Goal: Task Accomplishment & Management: Use online tool/utility

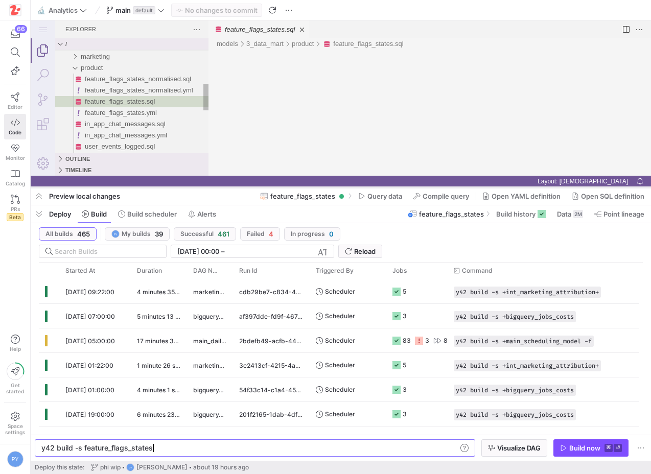
drag, startPoint x: 233, startPoint y: 288, endPoint x: 234, endPoint y: 187, distance: 100.1
click at [234, 187] on div at bounding box center [341, 187] width 620 height 4
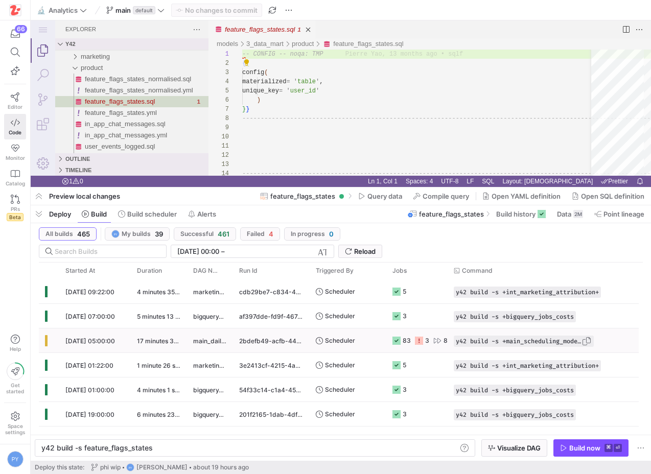
click at [494, 340] on span "y42 build -s +main_scheduling_model -f" at bounding box center [519, 341] width 126 height 7
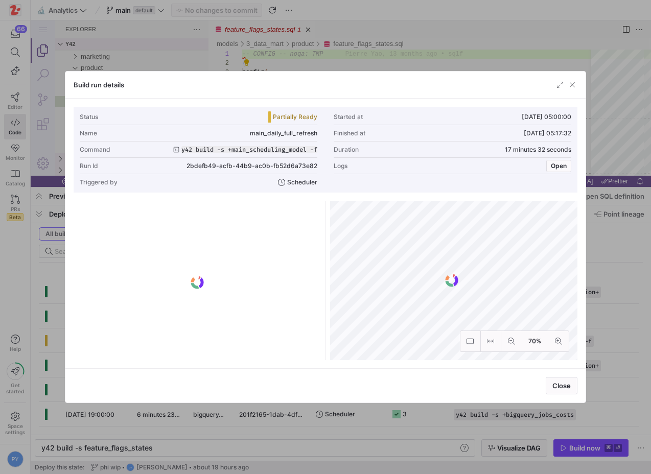
click at [585, 340] on div "Status Partially Ready Started at 24/09/25, 05:00:00 Name main_daily_full_refre…" at bounding box center [325, 234] width 520 height 270
click at [596, 340] on div at bounding box center [325, 237] width 651 height 474
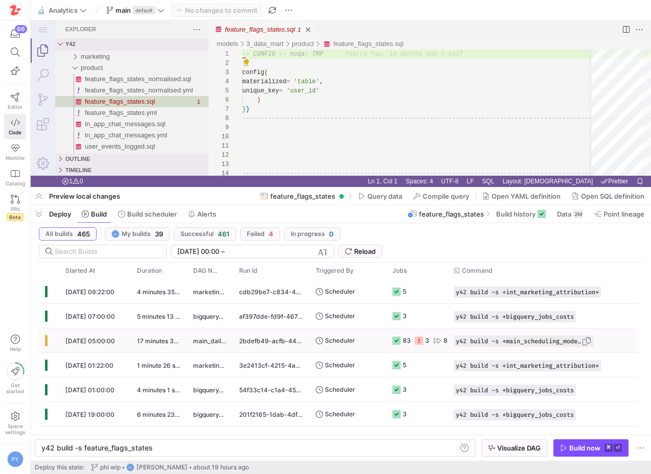
click at [592, 341] on span "Press SPACE to select this row." at bounding box center [586, 341] width 10 height 10
click at [589, 341] on span "Press SPACE to select this row." at bounding box center [586, 341] width 10 height 10
click at [290, 445] on div "y42 build -s feature_flags_states" at bounding box center [248, 448] width 415 height 8
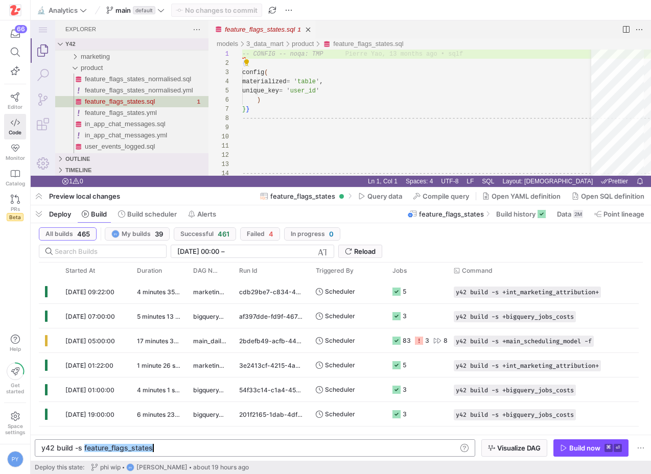
click at [290, 445] on div "y42 build -s feature_flags_states" at bounding box center [248, 448] width 415 height 8
type textarea "y42 build -s +main_scheduling_model -f"
click at [564, 444] on span "Build now ⌘ ⏎" at bounding box center [591, 448] width 62 height 8
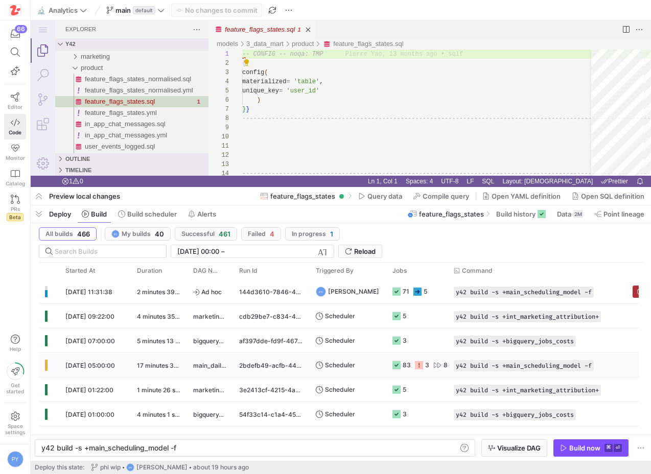
click at [345, 364] on span "Scheduler" at bounding box center [340, 365] width 30 height 24
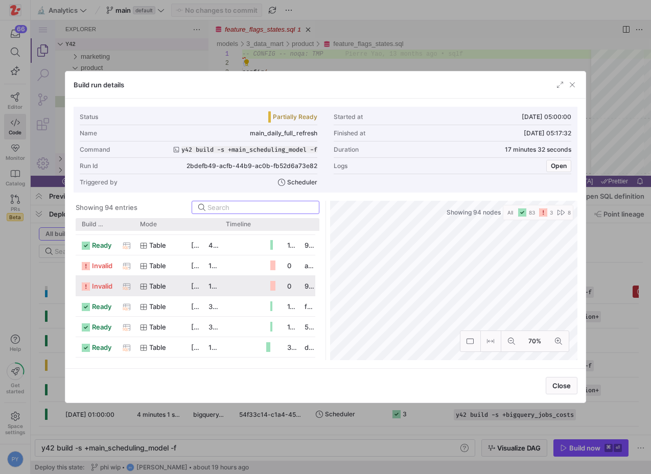
scroll to position [18, 0]
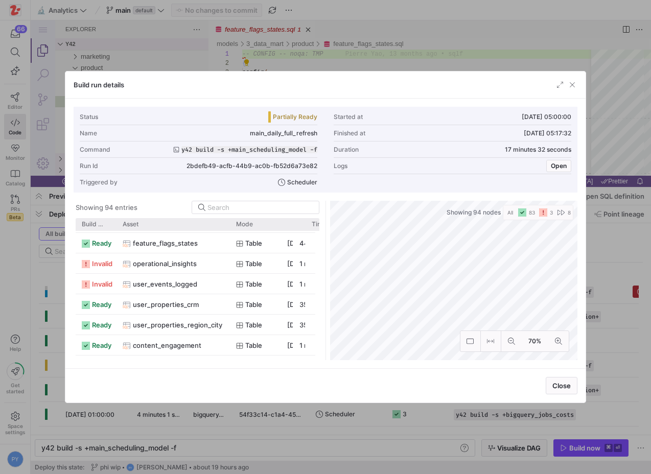
drag, startPoint x: 133, startPoint y: 226, endPoint x: 229, endPoint y: 243, distance: 97.4
click at [229, 243] on div "Build status Asset Mode 1" at bounding box center [197, 289] width 243 height 142
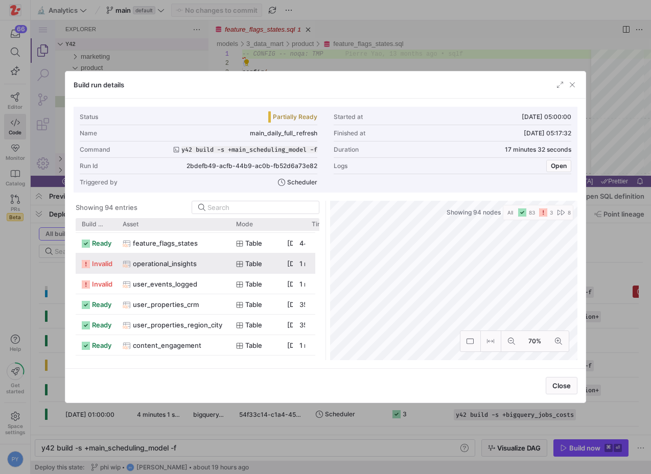
scroll to position [0, 0]
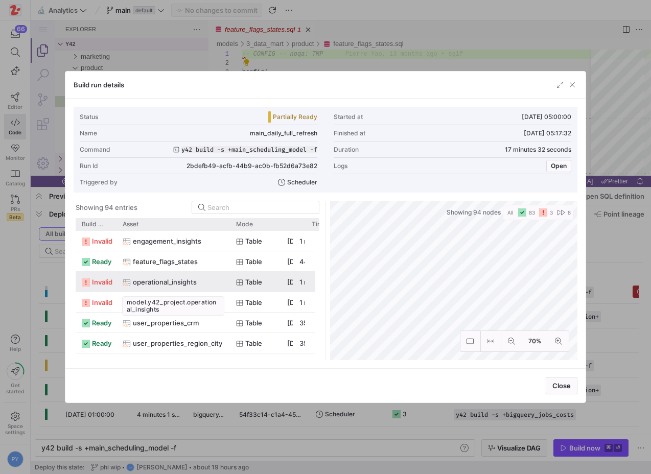
click at [186, 284] on span "operational_insights" at bounding box center [165, 282] width 64 height 20
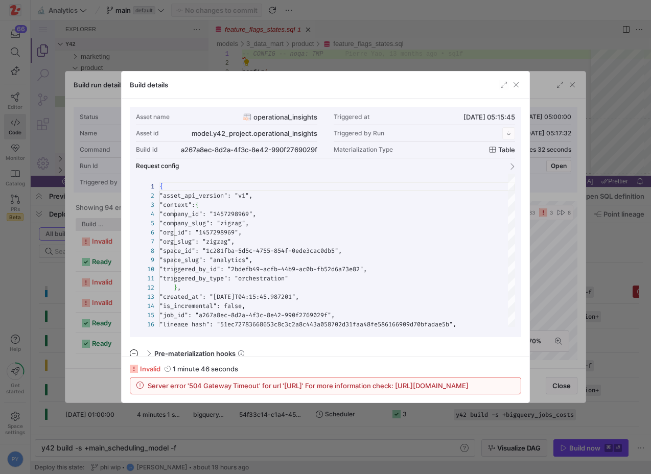
scroll to position [92, 0]
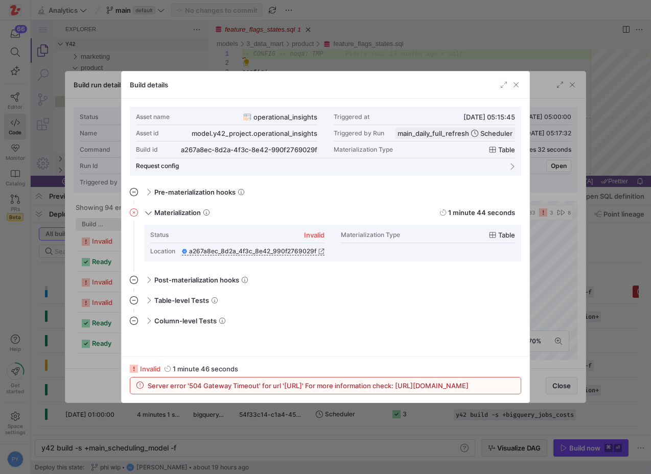
click at [123, 363] on div "invalid 1 minute 46 seconds Server error '504 Gateway Timeout' for url 'http://…" at bounding box center [326, 379] width 408 height 46
click at [110, 365] on div at bounding box center [325, 237] width 651 height 474
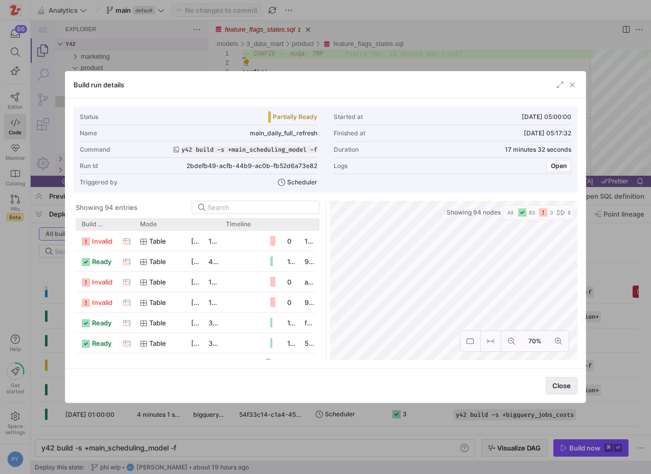
click at [565, 388] on span "Close" at bounding box center [561, 386] width 18 height 8
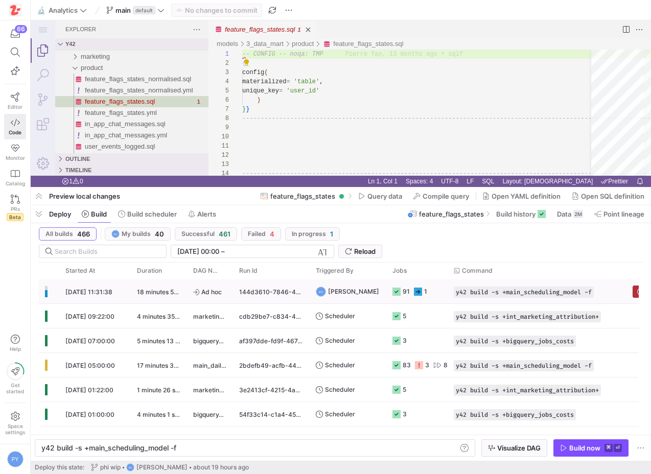
click at [181, 289] on y42-duration "18 minutes 58 seconds" at bounding box center [170, 292] width 67 height 8
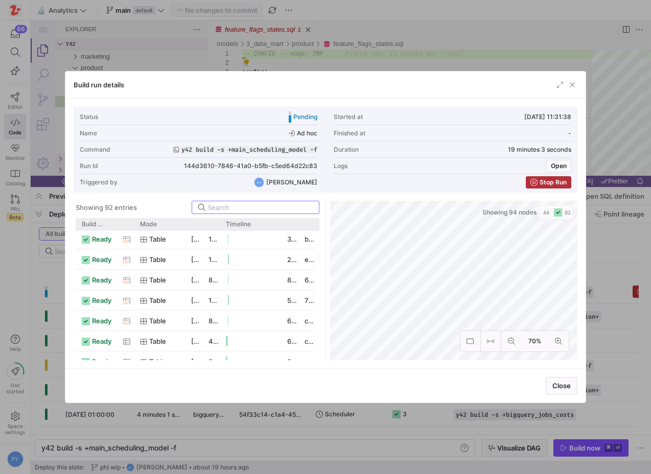
scroll to position [0, 0]
click at [93, 221] on span "Build status" at bounding box center [92, 224] width 21 height 7
click at [93, 221] on span at bounding box center [97, 224] width 11 height 7
click at [52, 245] on div at bounding box center [325, 237] width 651 height 474
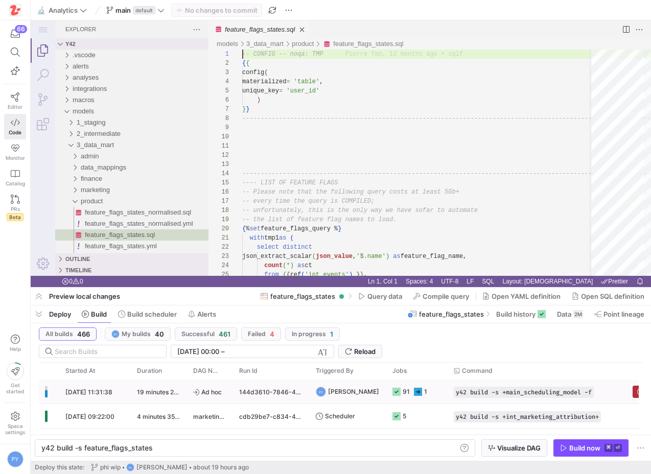
click at [137, 398] on div "19 minutes 20 seconds" at bounding box center [159, 392] width 56 height 24
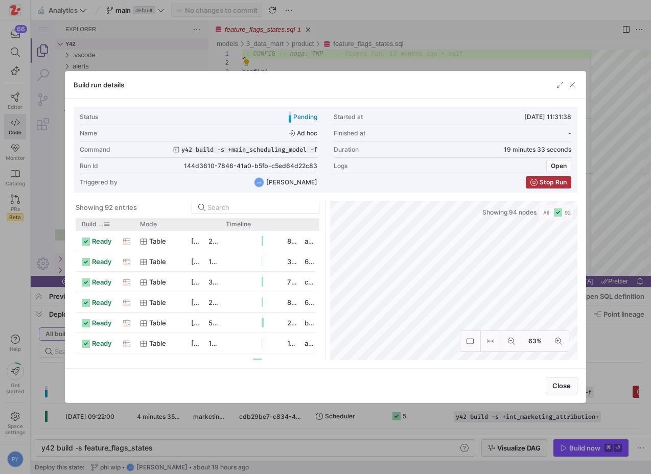
click at [96, 222] on span "Build status" at bounding box center [92, 224] width 21 height 7
click at [96, 222] on span at bounding box center [97, 224] width 11 height 7
click at [227, 222] on span "Timeline" at bounding box center [238, 224] width 25 height 7
click at [235, 224] on span "Timeline" at bounding box center [238, 224] width 25 height 7
click at [559, 86] on span "button" at bounding box center [560, 85] width 10 height 10
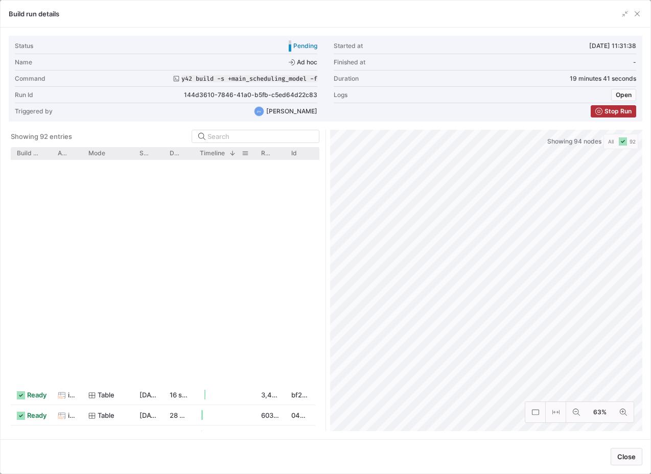
scroll to position [446, 0]
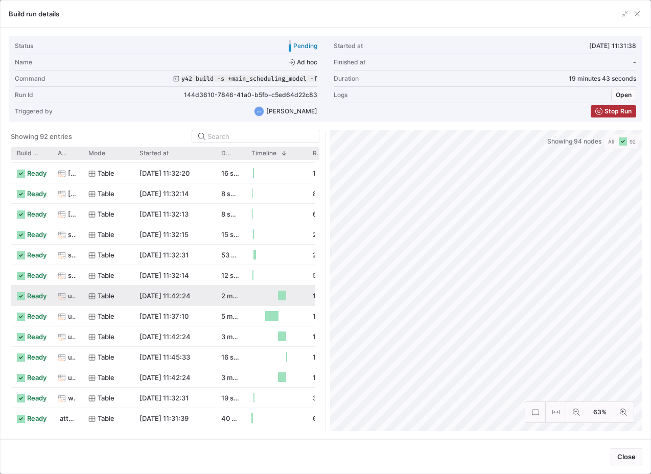
drag, startPoint x: 161, startPoint y: 154, endPoint x: 213, endPoint y: 161, distance: 52.1
click at [213, 161] on div "Build status Asset Mode 1" at bounding box center [165, 289] width 309 height 284
click at [166, 152] on span "Started at" at bounding box center [153, 153] width 29 height 7
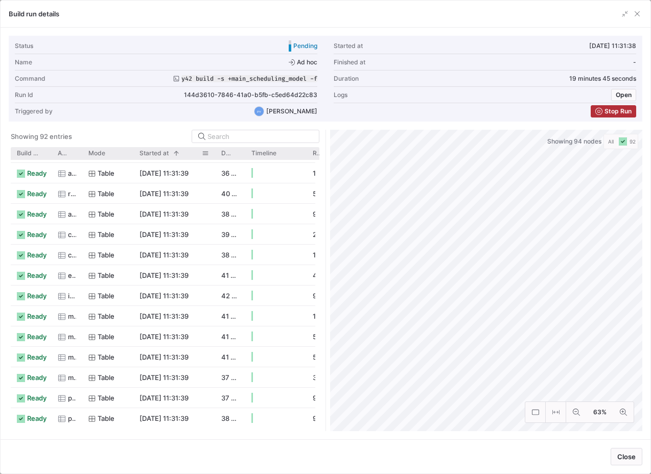
click at [166, 152] on span "Started at" at bounding box center [153, 153] width 29 height 7
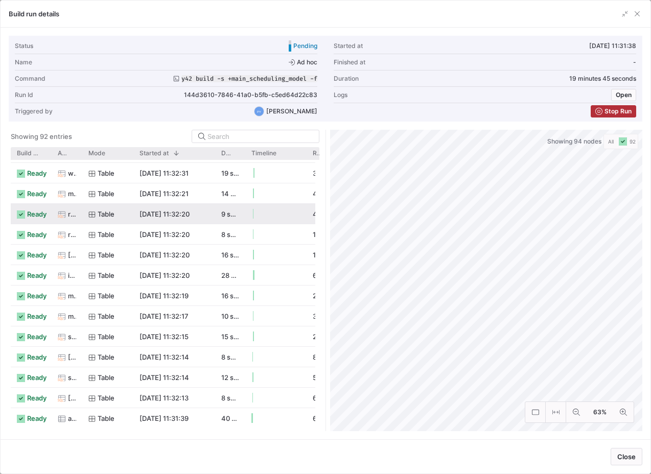
scroll to position [0, 0]
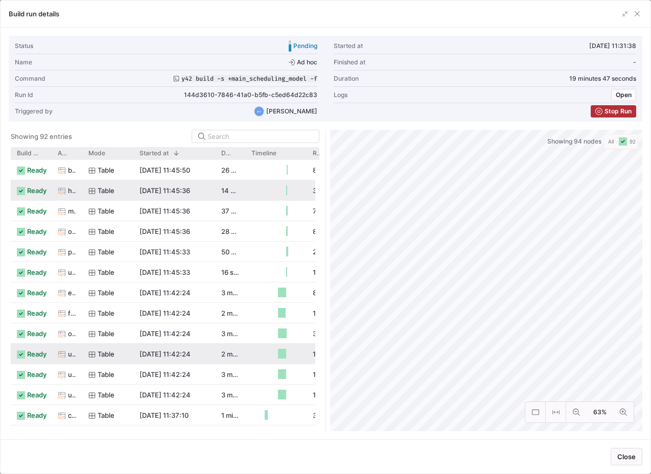
click at [92, 178] on div "table" at bounding box center [107, 170] width 39 height 20
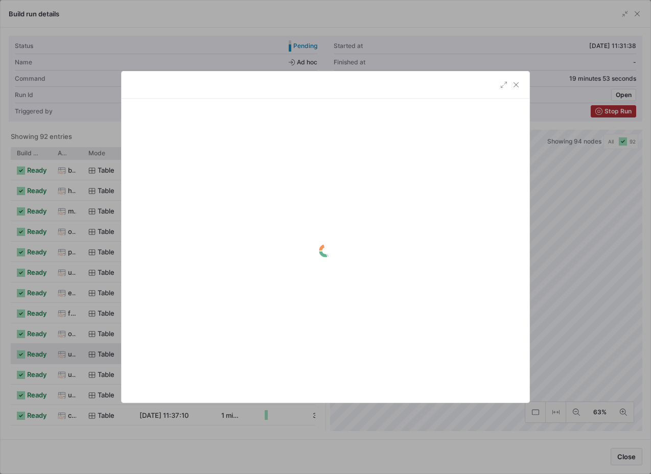
click at [91, 178] on div at bounding box center [325, 237] width 651 height 474
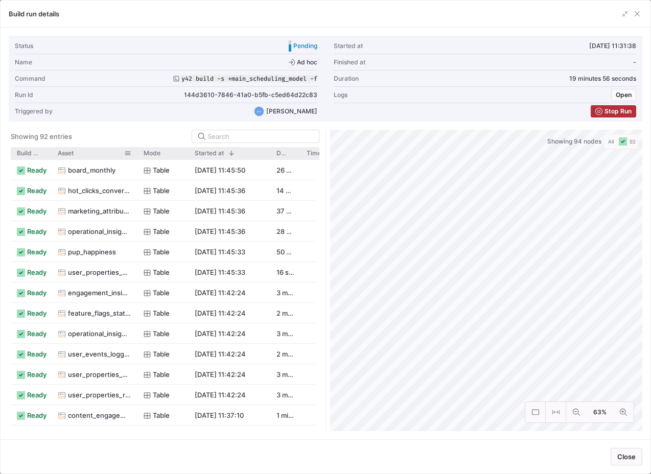
drag, startPoint x: 80, startPoint y: 154, endPoint x: 135, endPoint y: 154, distance: 55.2
click at [135, 154] on div at bounding box center [137, 153] width 4 height 12
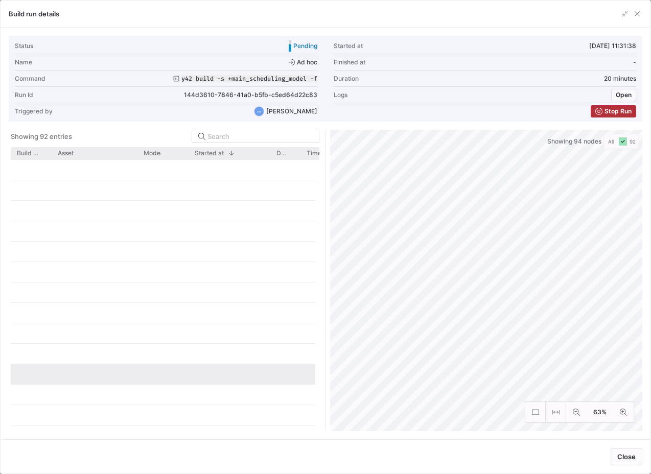
scroll to position [81, 0]
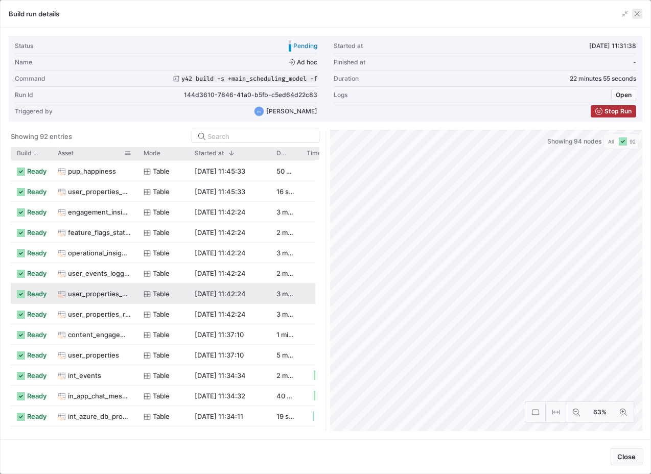
click at [635, 10] on span "button" at bounding box center [637, 14] width 10 height 10
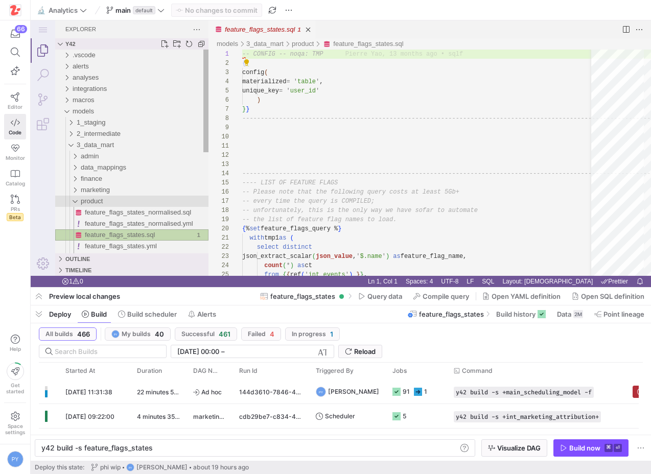
click at [101, 200] on span "product" at bounding box center [92, 201] width 22 height 8
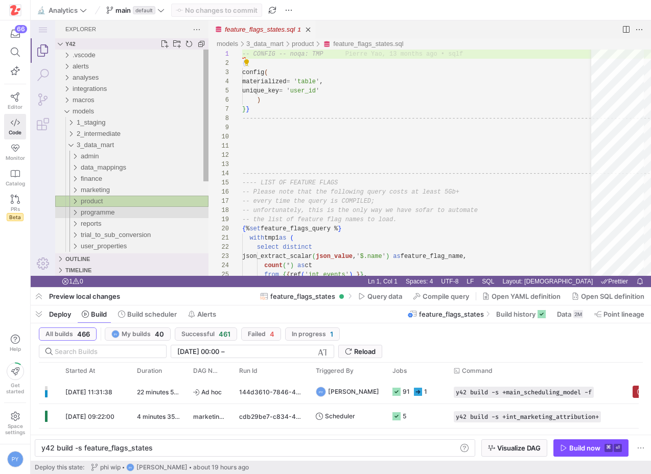
click at [103, 211] on span "programme" at bounding box center [98, 212] width 34 height 8
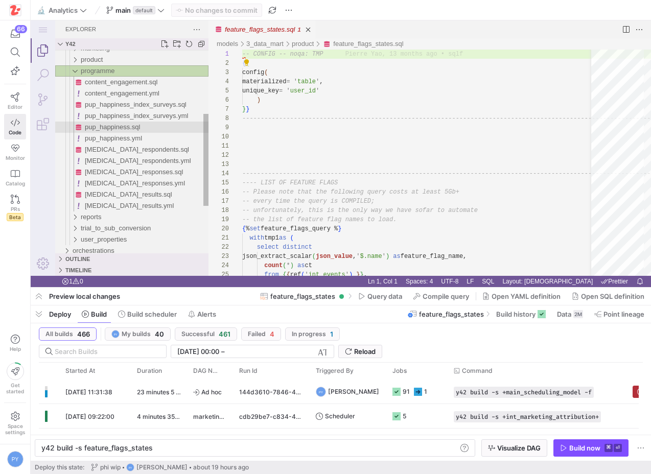
click at [130, 130] on span "pup_happiness.sql" at bounding box center [112, 127] width 55 height 8
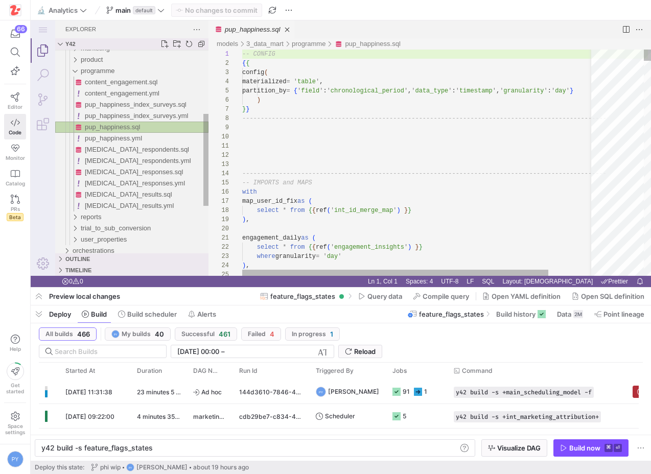
type textarea "y42 build -s pup_happiness"
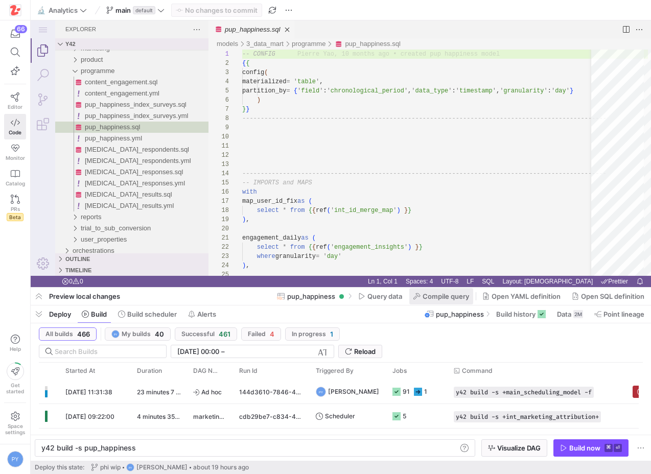
click at [428, 297] on span "Compile query" at bounding box center [445, 296] width 46 height 8
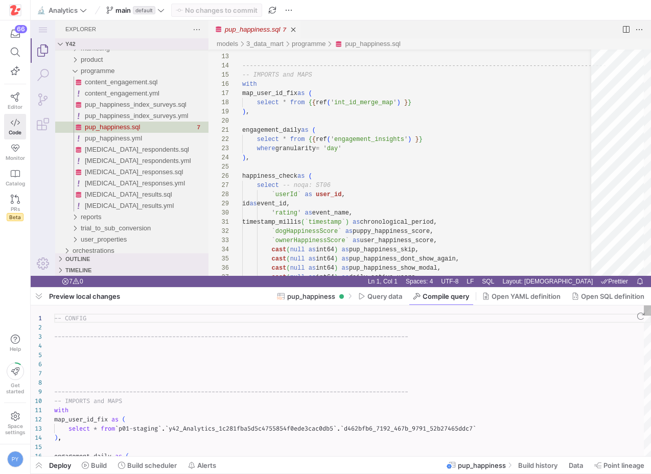
scroll to position [28, 0]
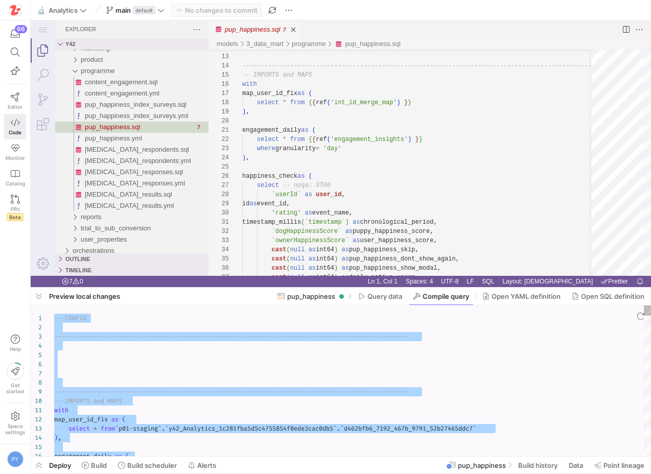
type textarea "-- CONFIG ---------------------------------------------------------------------…"
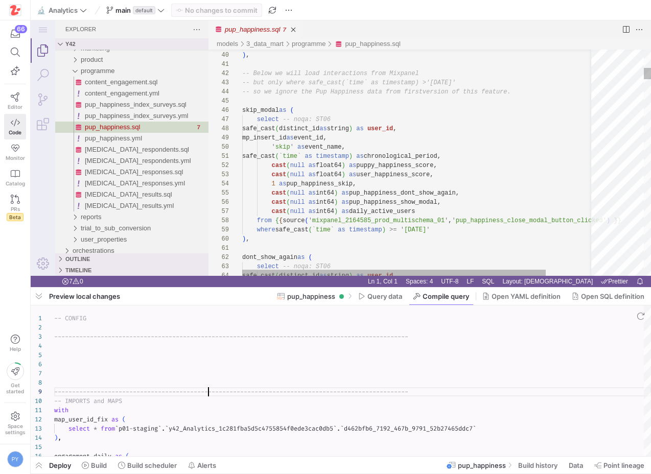
scroll to position [0, 0]
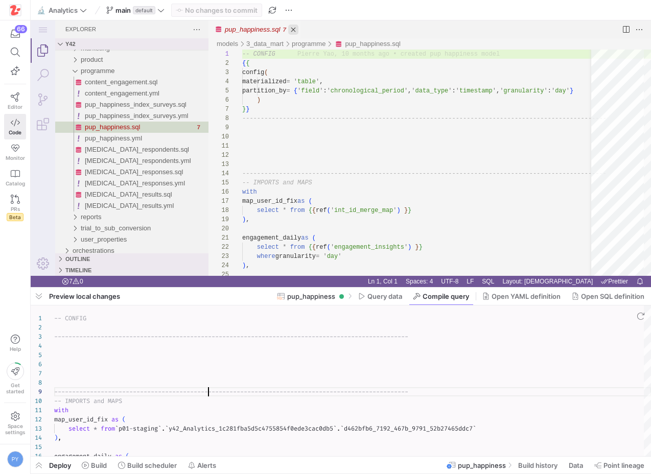
click at [297, 31] on link "Close (⌘W)" at bounding box center [293, 30] width 10 height 10
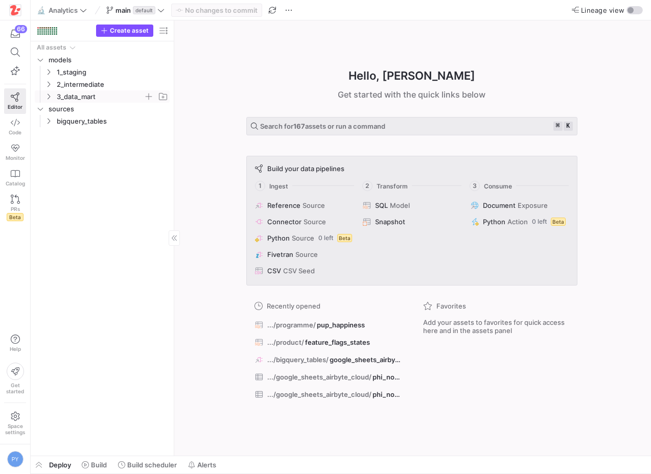
click at [53, 95] on span "3_data_mart" at bounding box center [106, 96] width 126 height 11
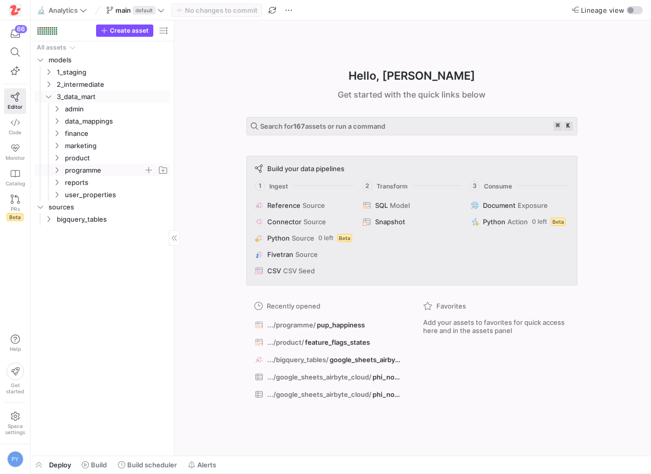
click at [66, 170] on span "programme" at bounding box center [104, 170] width 79 height 12
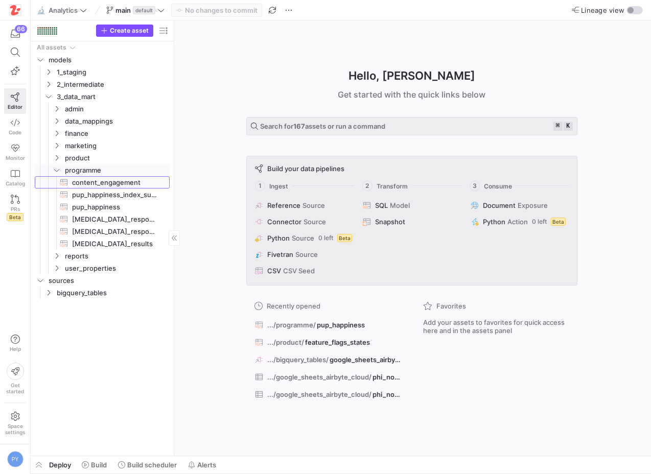
click at [113, 181] on span "content_engagement​​​​​​​​​​" at bounding box center [115, 183] width 86 height 12
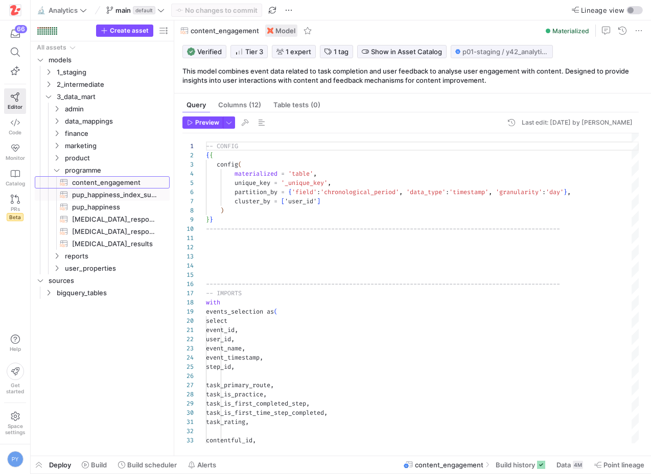
scroll to position [92, 0]
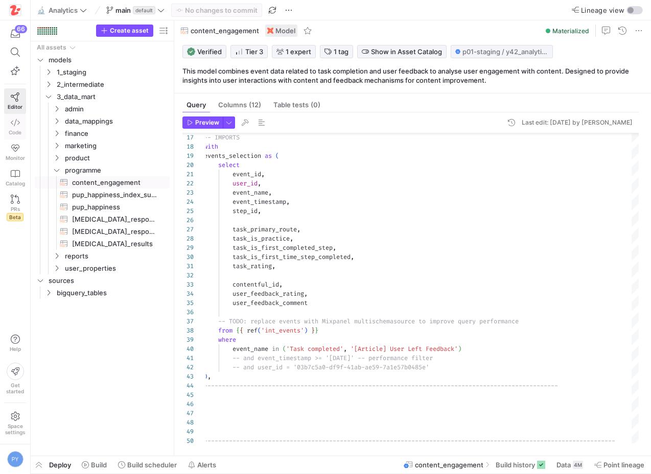
click at [18, 133] on span "Code" at bounding box center [15, 132] width 13 height 6
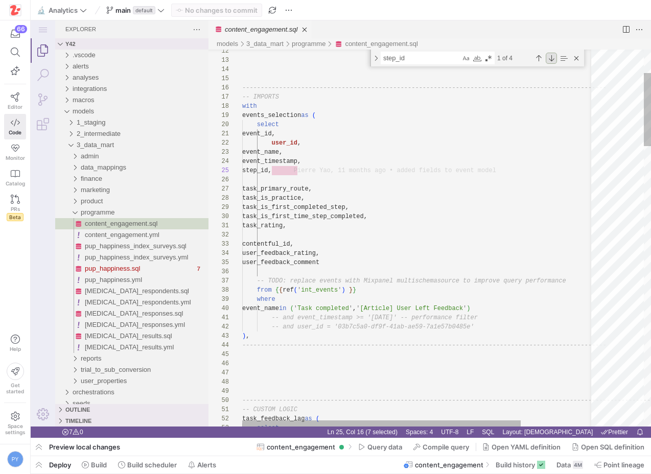
click at [552, 59] on div "Next Match (Enter)" at bounding box center [551, 58] width 11 height 11
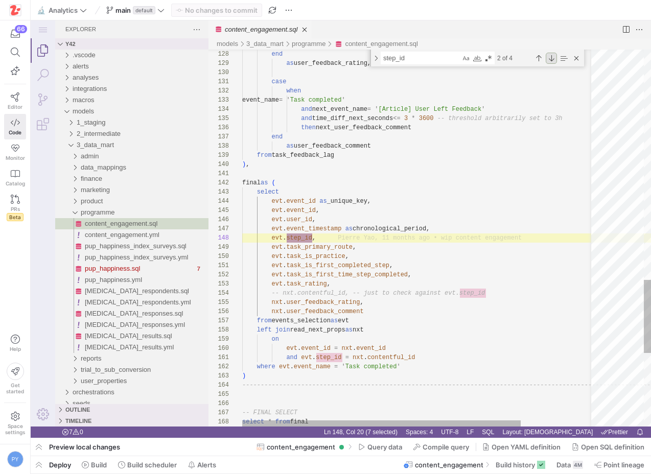
click at [552, 59] on div "Next Match (Enter)" at bounding box center [551, 58] width 11 height 11
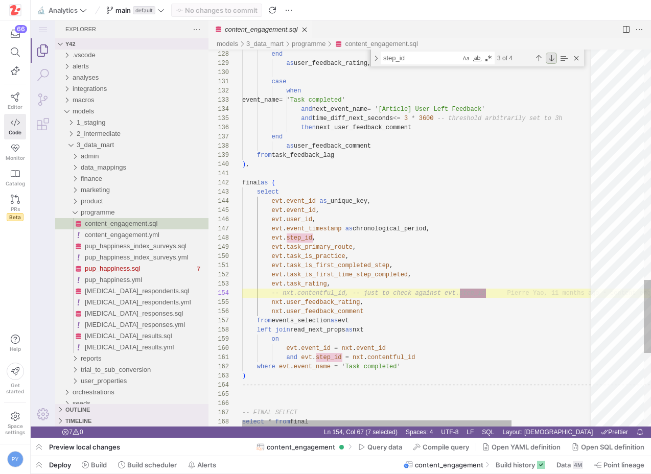
click at [552, 59] on div "Next Match (Enter)" at bounding box center [551, 58] width 11 height 11
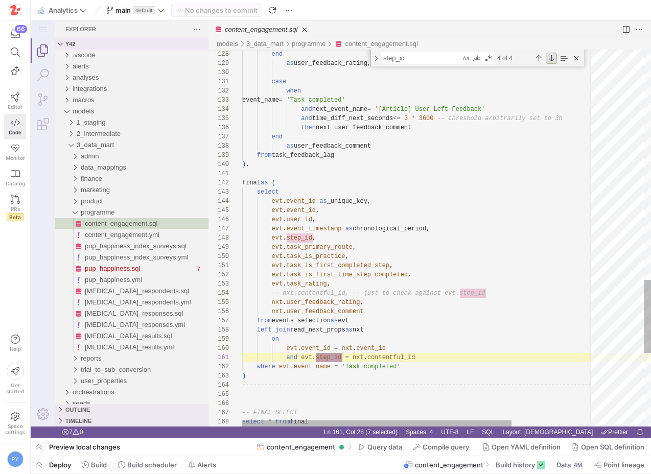
scroll to position [74, 100]
click at [552, 59] on div "Next Match (Enter)" at bounding box center [551, 58] width 11 height 11
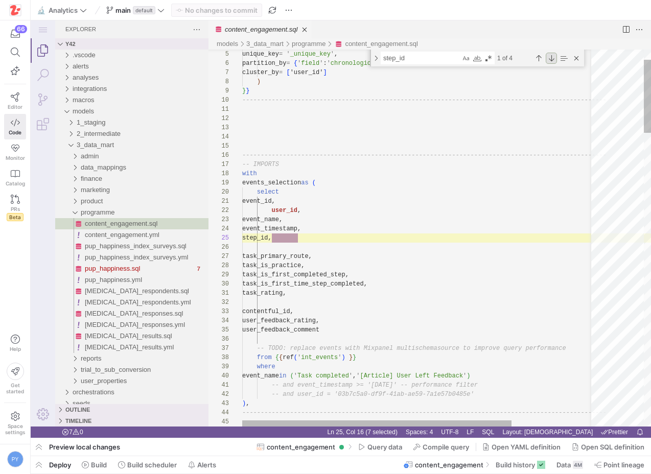
scroll to position [92, 55]
click at [552, 59] on div "Next Match (Enter)" at bounding box center [551, 58] width 11 height 11
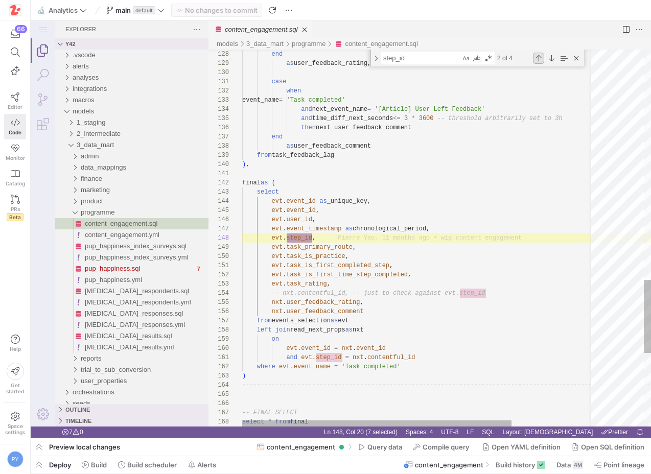
click at [537, 57] on div "Previous Match (⇧Enter)" at bounding box center [538, 58] width 11 height 11
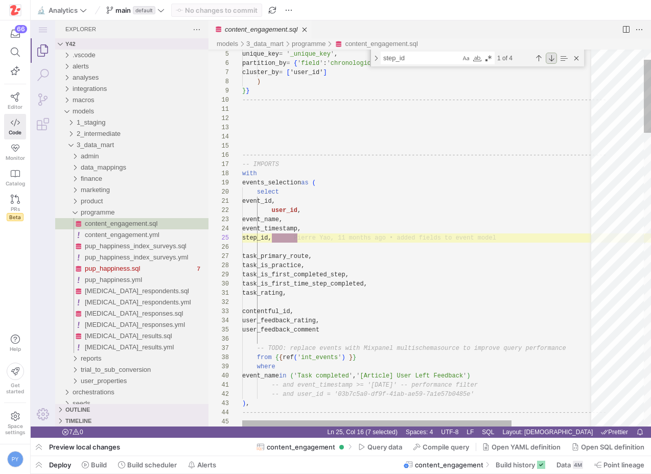
click at [550, 60] on div "Next Match (Enter)" at bounding box center [551, 58] width 11 height 11
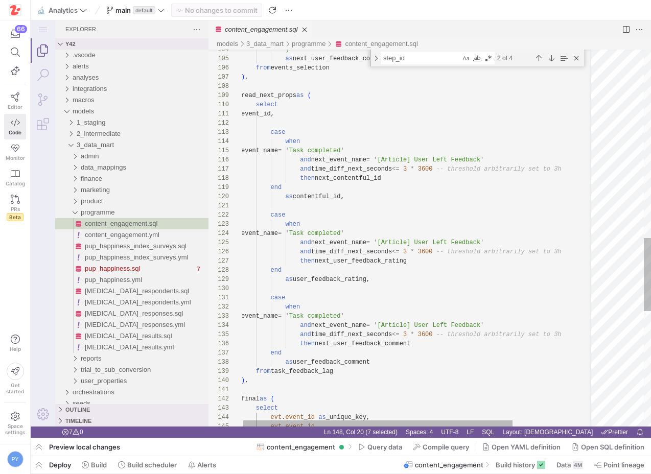
type textarea "event_id, case when event_name = 'Task completed' and next_event_name = '[Artic…"
click at [357, 161] on div ") , read_next_props as ( select event_id, case when event_name = ' Task complet…" at bounding box center [471, 50] width 461 height 1939
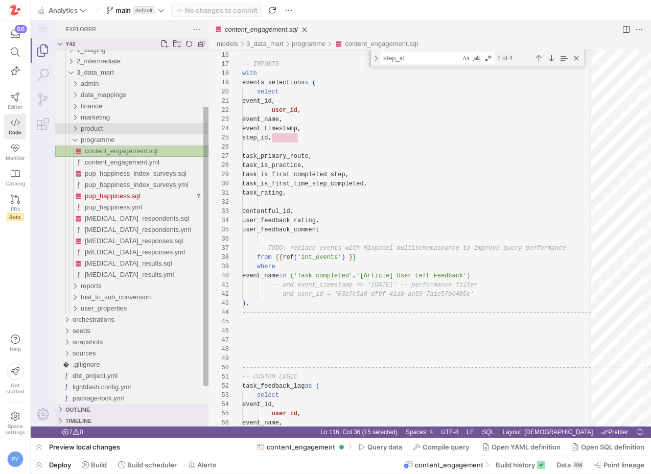
click at [123, 130] on div "product" at bounding box center [145, 128] width 128 height 11
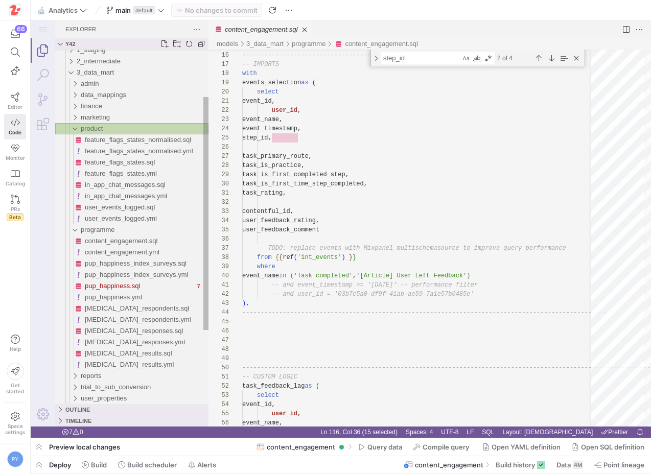
click at [110, 127] on div "product" at bounding box center [145, 128] width 128 height 11
